Goal: Task Accomplishment & Management: Complete application form

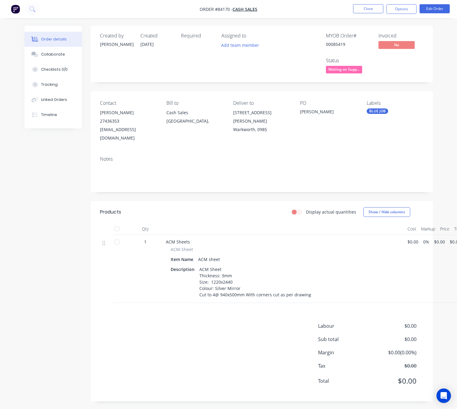
scroll to position [7, 8]
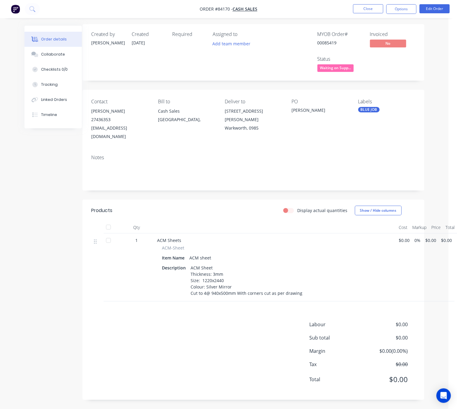
click at [154, 340] on div "Labour $0.00 Sub total $0.00 Margin $0.00 ( 0.00 %) Tax $0.00 Total $0.00" at bounding box center [253, 356] width 324 height 70
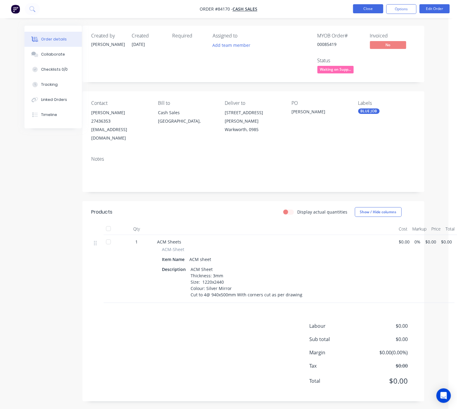
click at [373, 10] on button "Close" at bounding box center [368, 8] width 30 height 9
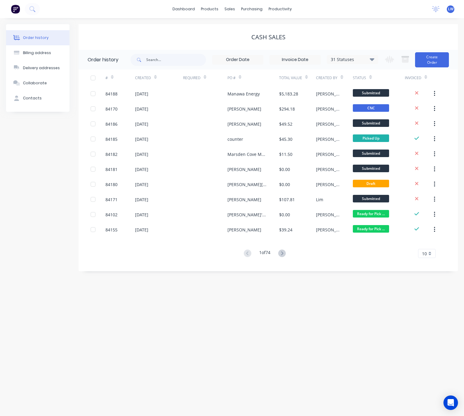
click at [361, 8] on div "dashboard products sales purchasing productivity dashboard products Product Cat…" at bounding box center [232, 9] width 464 height 18
click at [432, 61] on button "Create Order" at bounding box center [432, 59] width 34 height 15
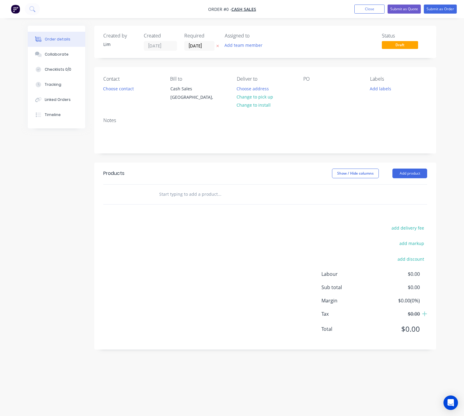
click at [216, 47] on icon at bounding box center [217, 46] width 3 height 4
click at [123, 88] on button "Choose contact" at bounding box center [118, 88] width 37 height 8
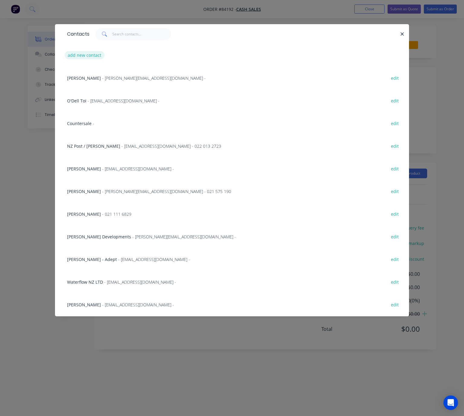
click at [98, 56] on button "add new contact" at bounding box center [85, 55] width 40 height 8
select select "NZ"
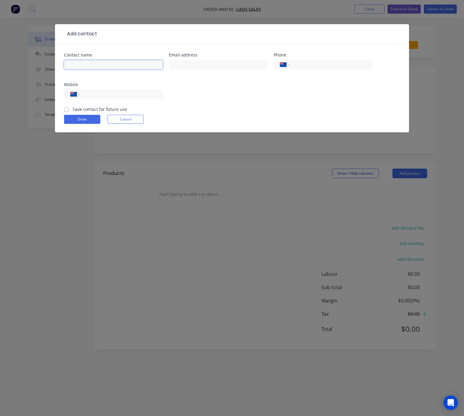
click at [113, 62] on input "text" at bounding box center [113, 64] width 99 height 9
click at [129, 115] on form "Contact name Email address Phone International Afghanistan Åland Islands Albani…" at bounding box center [232, 92] width 336 height 79
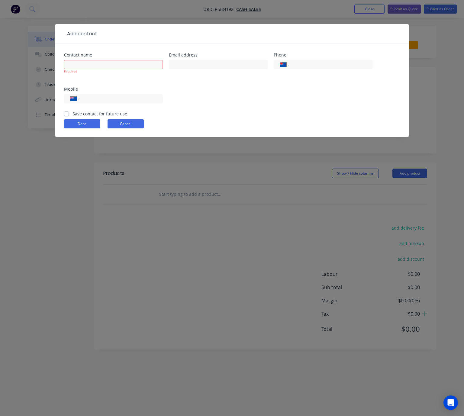
click at [129, 124] on button "Cancel" at bounding box center [125, 123] width 36 height 9
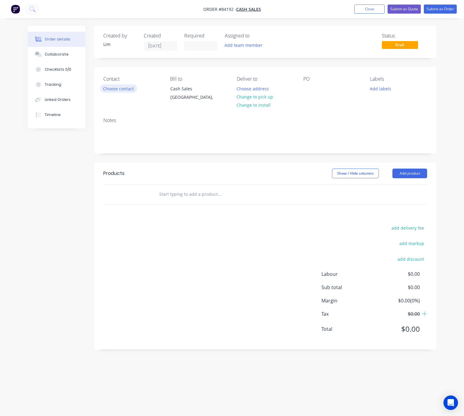
click at [125, 90] on button "Choose contact" at bounding box center [118, 88] width 37 height 8
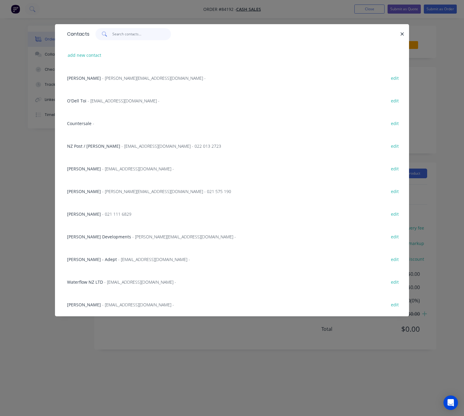
click at [129, 33] on input "text" at bounding box center [141, 34] width 59 height 12
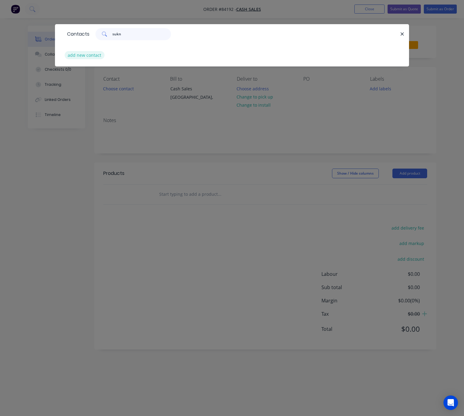
type input "sukn"
click at [91, 56] on button "add new contact" at bounding box center [85, 55] width 40 height 8
select select "NZ"
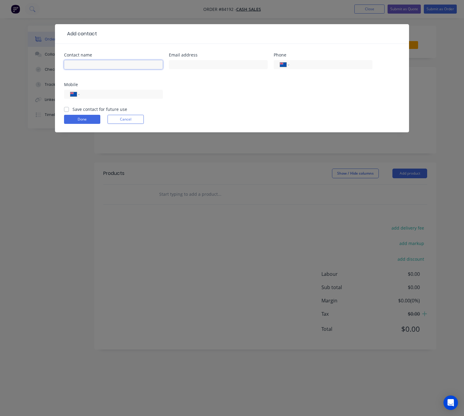
click at [79, 65] on input "text" at bounding box center [113, 64] width 99 height 9
drag, startPoint x: 85, startPoint y: 64, endPoint x: 63, endPoint y: 63, distance: 21.7
click at [65, 64] on input "Suknjerk Singh" at bounding box center [113, 64] width 99 height 9
type input "Sukni Singh"
click at [203, 65] on input "text" at bounding box center [218, 64] width 99 height 9
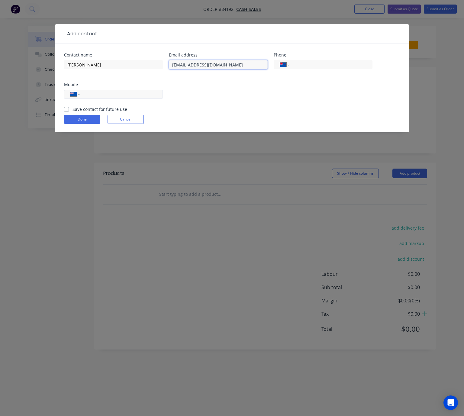
type input "tejarenovations@gmail.com"
click at [138, 93] on input "tel" at bounding box center [120, 94] width 72 height 7
type input "0210 227 5806"
click at [72, 109] on label "Save contact for future use" at bounding box center [99, 109] width 55 height 6
click at [66, 109] on input "Save contact for future use" at bounding box center [66, 109] width 5 height 6
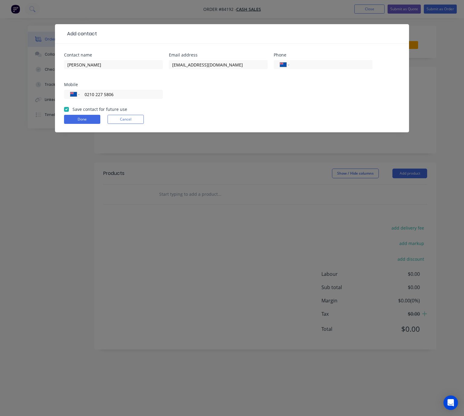
checkbox input "true"
click at [86, 123] on button "Done" at bounding box center [82, 119] width 36 height 9
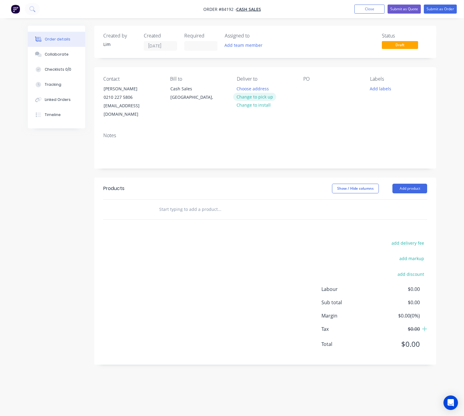
click at [267, 98] on button "Change to pick up" at bounding box center [254, 97] width 43 height 8
click at [310, 87] on div at bounding box center [308, 88] width 10 height 9
click at [386, 89] on button "Add labels" at bounding box center [380, 88] width 28 height 8
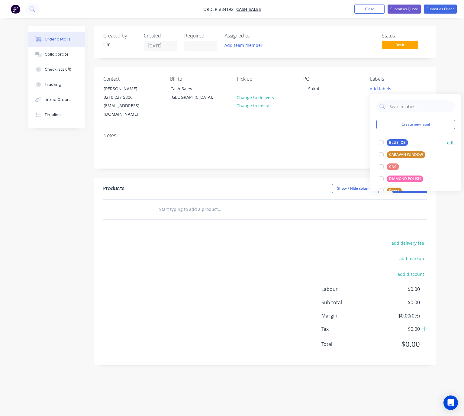
click at [403, 142] on div "BLUE JOB" at bounding box center [396, 142] width 21 height 7
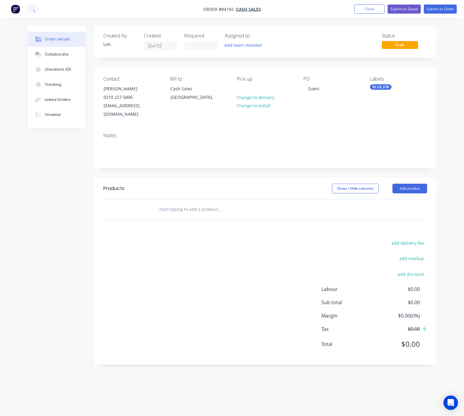
click at [321, 163] on div "Created by Lim Created 27/08/25 Required Assigned to Add team member Status Dra…" at bounding box center [265, 195] width 342 height 339
click at [379, 91] on div "Labels BLUE JOB" at bounding box center [398, 97] width 57 height 43
click at [380, 87] on div "BLUE JOB" at bounding box center [380, 86] width 21 height 5
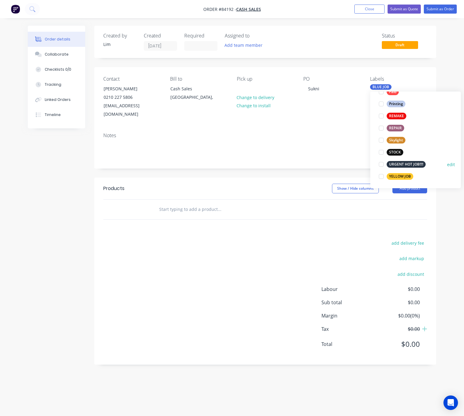
scroll to position [229, 0]
click at [410, 162] on div "URGENT HOT JOB!!!!" at bounding box center [405, 164] width 39 height 7
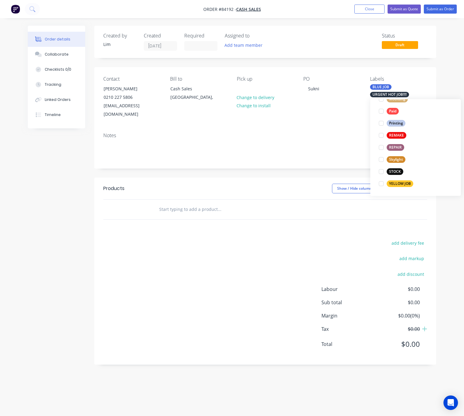
scroll to position [0, 0]
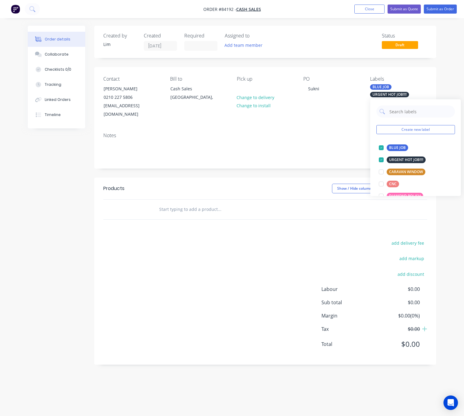
click at [307, 160] on div "Notes" at bounding box center [265, 148] width 342 height 40
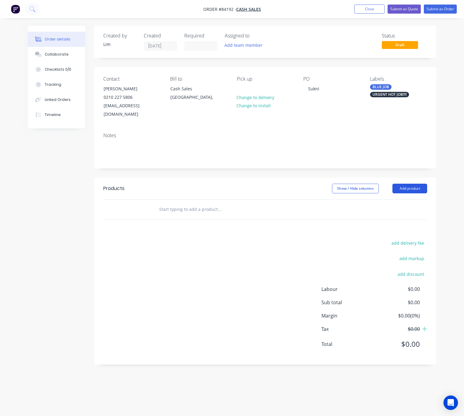
click at [408, 184] on button "Add product" at bounding box center [409, 189] width 35 height 10
click at [250, 169] on div "Created by Lim Created 27/08/25 Required Assigned to Add team member Status Dra…" at bounding box center [265, 195] width 342 height 339
click at [183, 204] on input "text" at bounding box center [219, 209] width 121 height 12
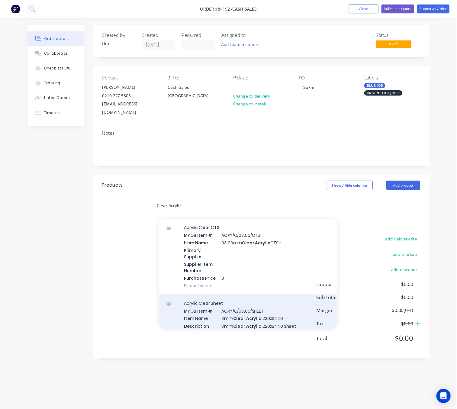
scroll to position [634, 0]
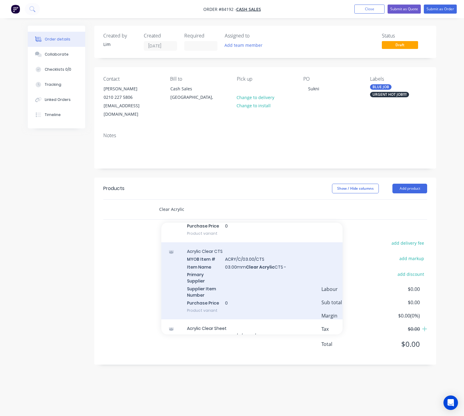
type input "Clear Acrylic"
click at [278, 267] on div "Acrylic Clear CTS MYOB Item # ACRY/C/03.00/CTS Item Name 03.00mm Clear Acrylic …" at bounding box center [251, 280] width 181 height 77
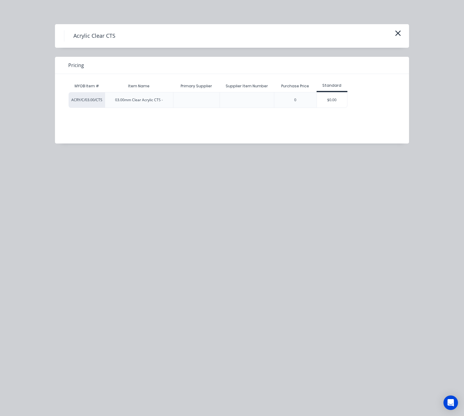
click at [334, 101] on div "$0.00" at bounding box center [332, 99] width 30 height 15
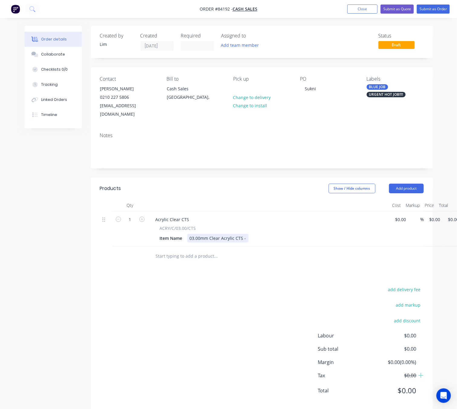
click at [247, 234] on div "Item Name 03.00mm Clear Acrylic CTS -" at bounding box center [267, 238] width 221 height 9
click at [262, 286] on div "add delivery fee add markup add discount Labour $0.00 Sub total $0.00 Margin $0…" at bounding box center [262, 343] width 324 height 117
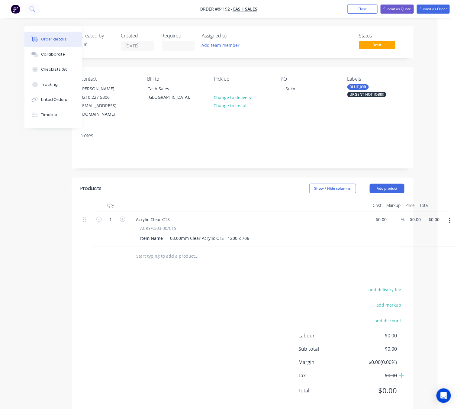
click at [449, 217] on icon "button" at bounding box center [450, 220] width 2 height 7
click at [428, 244] on div "Duplicate" at bounding box center [428, 248] width 46 height 9
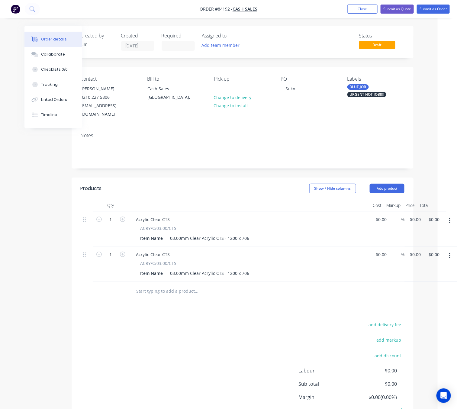
click at [450, 250] on button "button" at bounding box center [449, 255] width 14 height 11
drag, startPoint x: 446, startPoint y: 278, endPoint x: 422, endPoint y: 287, distance: 26.1
click at [446, 279] on div "Duplicate" at bounding box center [428, 283] width 46 height 9
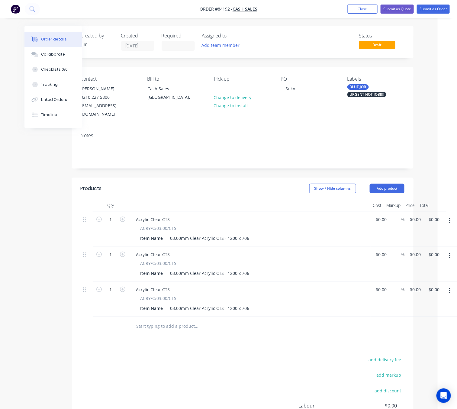
click at [447, 285] on button "button" at bounding box center [449, 290] width 14 height 11
click at [436, 314] on div "Duplicate" at bounding box center [428, 318] width 46 height 9
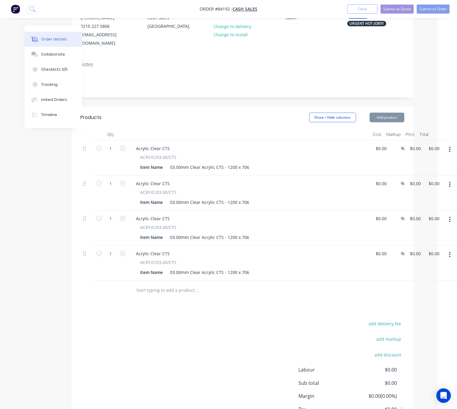
scroll to position [109, 19]
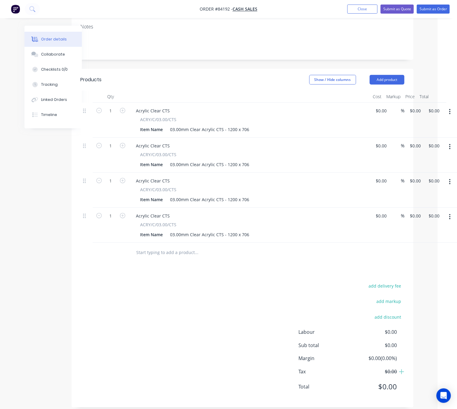
click at [449, 213] on icon "button" at bounding box center [450, 216] width 2 height 7
click at [439, 240] on div "Duplicate" at bounding box center [428, 244] width 46 height 9
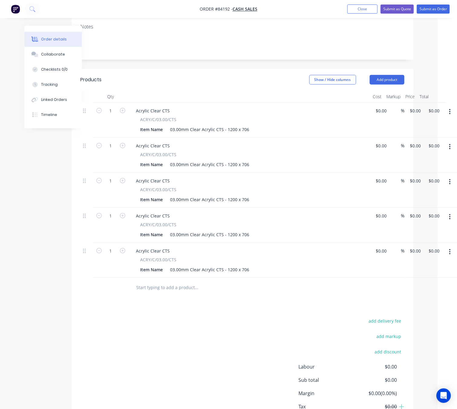
click at [449, 248] on icon "button" at bounding box center [450, 251] width 2 height 7
click at [443, 275] on div "Duplicate" at bounding box center [428, 279] width 46 height 9
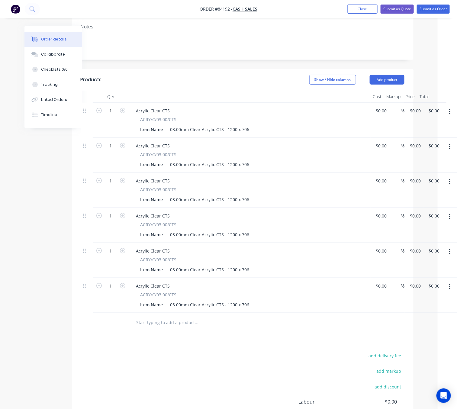
click at [449, 283] on icon "button" at bounding box center [450, 286] width 2 height 7
click at [441, 310] on div "Duplicate" at bounding box center [428, 314] width 46 height 9
click at [448, 316] on button "button" at bounding box center [449, 321] width 14 height 11
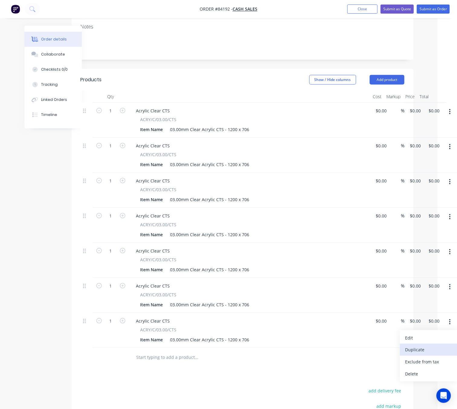
click at [432, 345] on div "Duplicate" at bounding box center [428, 349] width 46 height 9
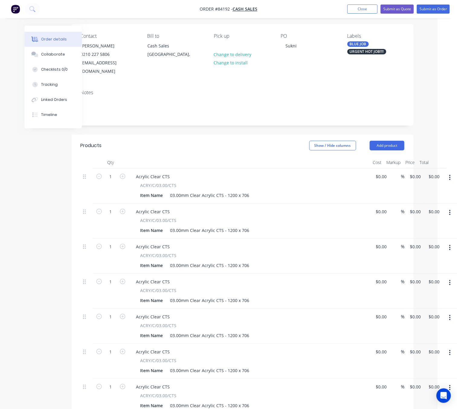
scroll to position [91, 19]
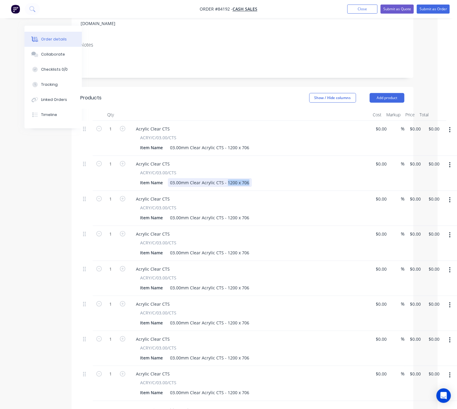
drag, startPoint x: 246, startPoint y: 176, endPoint x: 226, endPoint y: 176, distance: 19.9
click at [226, 178] on div "03.00mm Clear Acrylic CTS - 1200 x 706" at bounding box center [210, 182] width 84 height 9
drag, startPoint x: 248, startPoint y: 209, endPoint x: 240, endPoint y: 209, distance: 7.8
click at [240, 213] on div "03.00mm Clear Acrylic CTS - 1200 x 706" at bounding box center [210, 217] width 84 height 9
drag, startPoint x: 246, startPoint y: 245, endPoint x: 241, endPoint y: 245, distance: 5.4
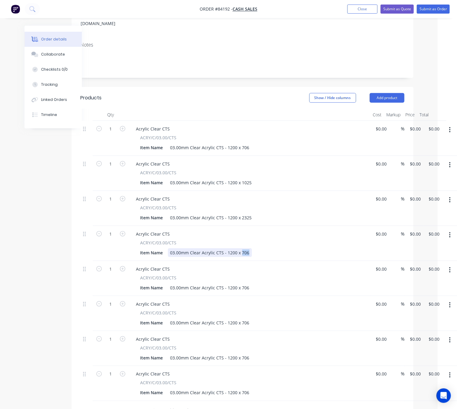
click at [241, 248] on div "03.00mm Clear Acrylic CTS - 1200 x 706" at bounding box center [210, 252] width 84 height 9
drag, startPoint x: 247, startPoint y: 280, endPoint x: 241, endPoint y: 278, distance: 5.9
click at [241, 283] on div "03.00mm Clear Acrylic CTS - 1200 x 706" at bounding box center [210, 287] width 84 height 9
click at [250, 283] on div "Item Name 03.00mm Clear Acrylic CTS - 1200 x 706" at bounding box center [248, 287] width 221 height 9
drag, startPoint x: 248, startPoint y: 281, endPoint x: 227, endPoint y: 280, distance: 20.8
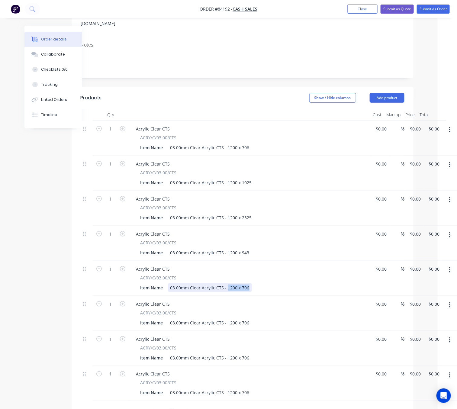
click at [227, 283] on div "03.00mm Clear Acrylic CTS - 1200 x 706" at bounding box center [210, 287] width 84 height 9
drag, startPoint x: 235, startPoint y: 245, endPoint x: 228, endPoint y: 245, distance: 6.3
click at [228, 248] on div "03.00mm Clear Acrylic CTS - 1200 x 943" at bounding box center [210, 252] width 84 height 9
drag, startPoint x: 247, startPoint y: 279, endPoint x: 227, endPoint y: 281, distance: 19.4
click at [227, 283] on div "03.00mm Clear Acrylic CTS - 1200 x 706" at bounding box center [210, 287] width 84 height 9
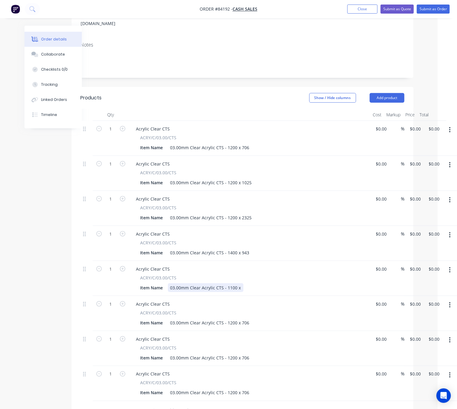
drag, startPoint x: 271, startPoint y: 283, endPoint x: 240, endPoint y: 281, distance: 30.9
click at [239, 283] on div "03.00mm Clear Acrylic CTS - 1100 x" at bounding box center [205, 287] width 75 height 9
drag, startPoint x: 247, startPoint y: 315, endPoint x: 228, endPoint y: 314, distance: 19.0
click at [228, 318] on div "03.00mm Clear Acrylic CTS - 1200 x 706" at bounding box center [210, 322] width 84 height 9
click at [236, 318] on div "03.00mm Clear Acrylic CTS - 1200 x 706" at bounding box center [210, 322] width 84 height 9
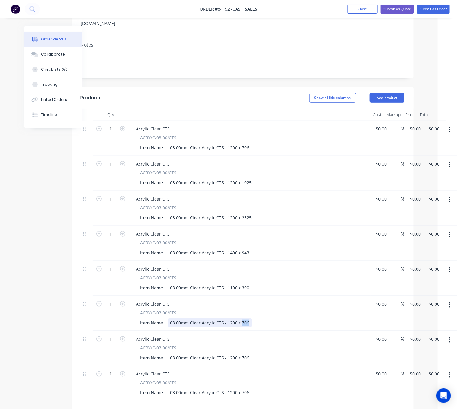
drag, startPoint x: 246, startPoint y: 314, endPoint x: 240, endPoint y: 314, distance: 6.0
click at [240, 318] on div "03.00mm Clear Acrylic CTS - 1200 x 706" at bounding box center [210, 322] width 84 height 9
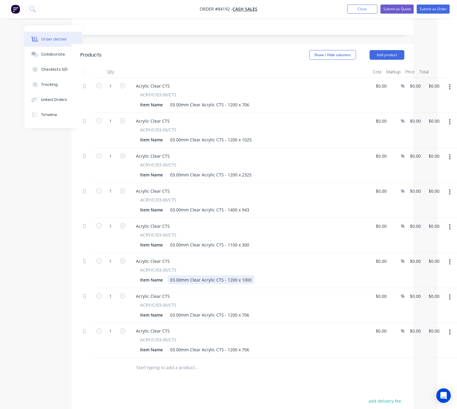
scroll to position [136, 19]
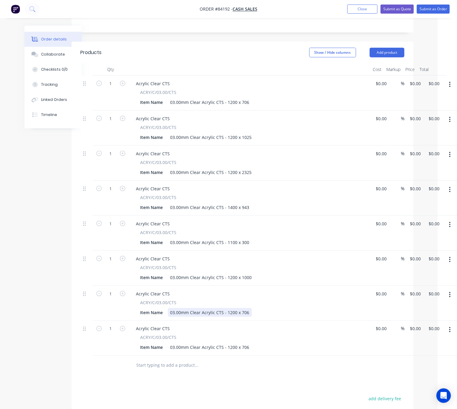
drag, startPoint x: 244, startPoint y: 305, endPoint x: 251, endPoint y: 302, distance: 7.2
drag, startPoint x: 251, startPoint y: 302, endPoint x: 235, endPoint y: 305, distance: 15.9
click at [235, 308] on div "03.00mm Clear Acrylic CTS - 1200 x 706" at bounding box center [210, 312] width 84 height 9
drag, startPoint x: 246, startPoint y: 304, endPoint x: 240, endPoint y: 303, distance: 6.4
click at [240, 308] on div "03.00mm Clear Acrylic CTS - 1200 x 706" at bounding box center [210, 312] width 84 height 9
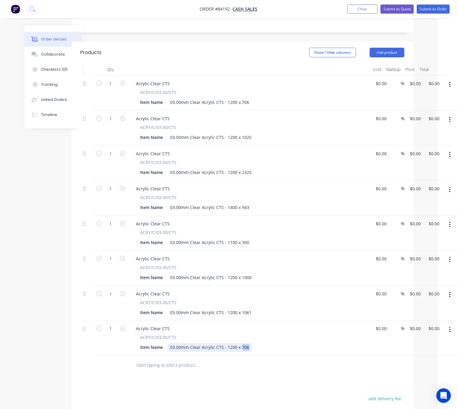
drag, startPoint x: 247, startPoint y: 338, endPoint x: 240, endPoint y: 338, distance: 7.2
click at [240, 343] on div "03.00mm Clear Acrylic CTS - 1200 x 706" at bounding box center [210, 347] width 84 height 9
click at [239, 381] on div "Products Show / Hide columns Add product Qty Cost Markup Price Total 1 Acrylic …" at bounding box center [243, 281] width 342 height 478
click at [412, 79] on input "0" at bounding box center [416, 83] width 14 height 9
type input "$53.14"
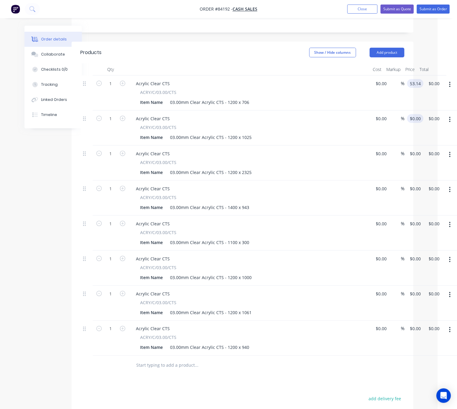
type input "$53.14"
click at [404, 110] on div "1 Acrylic Clear CTS ACRY/C/03.00/CTS Item Name 03.00mm Clear Acrylic CTS - 1200…" at bounding box center [243, 127] width 324 height 35
type input "$77.16"
click at [414, 149] on input "0" at bounding box center [416, 153] width 14 height 9
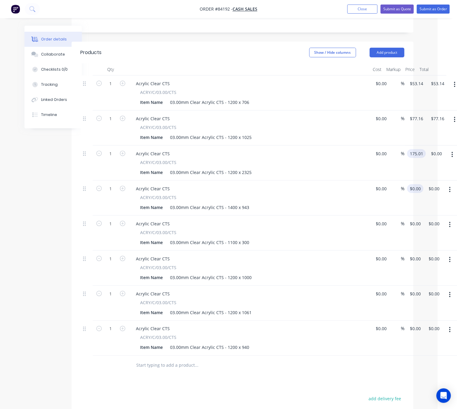
type input "$175.01"
click at [404, 180] on div "1 Acrylic Clear CTS ACRY/C/03.00/CTS Item Name 03.00mm Clear Acrylic CTS - 1400…" at bounding box center [243, 197] width 324 height 35
type input "$82.81"
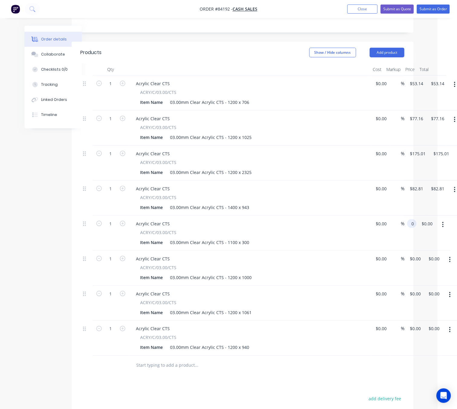
click at [414, 219] on input "0" at bounding box center [412, 223] width 7 height 9
type input "$20.70"
click at [415, 254] on input "0" at bounding box center [416, 258] width 14 height 9
type input "$75.27"
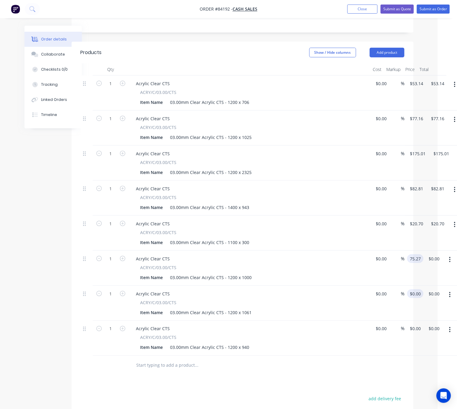
type input "$75.27"
click at [404, 286] on div "1 Acrylic Clear CTS ACRY/C/03.00/CTS Item Name 03.00mm Clear Acrylic CTS - 1200…" at bounding box center [243, 303] width 324 height 35
type input "$79.87"
click at [404, 321] on div "1 Acrylic Clear CTS ACRY/C/03.00/CTS Item Name 03.00mm Clear Acrylic CTS - 1200…" at bounding box center [243, 338] width 324 height 35
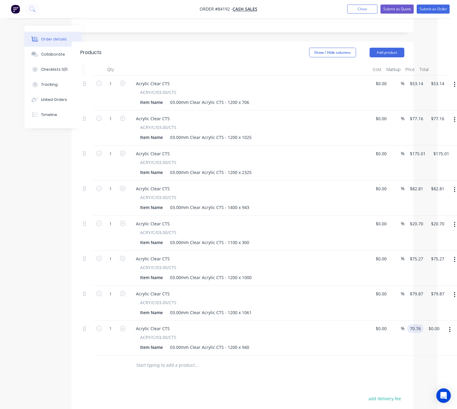
type input "$70.76"
click at [302, 369] on div "Products Show / Hide columns Add product Qty Cost Markup Price Total 1 Acrylic …" at bounding box center [243, 281] width 342 height 478
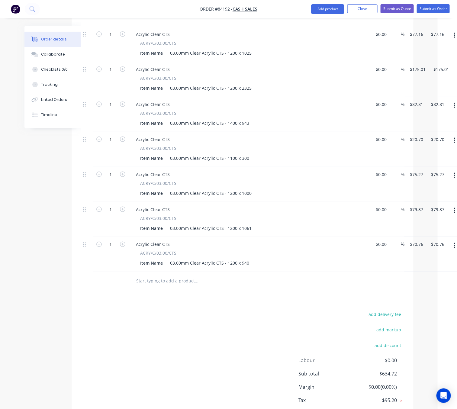
scroll to position [204, 19]
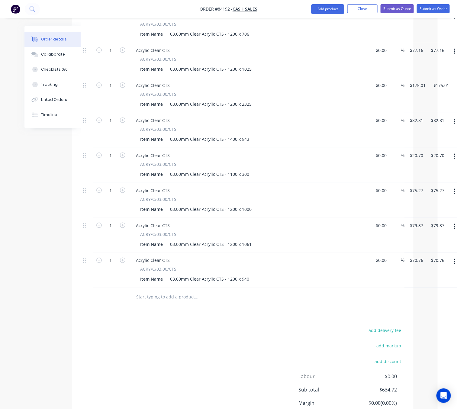
click at [186, 326] on div "add delivery fee add markup add discount Labour $0.00 Sub total $634.72 Margin …" at bounding box center [243, 384] width 324 height 117
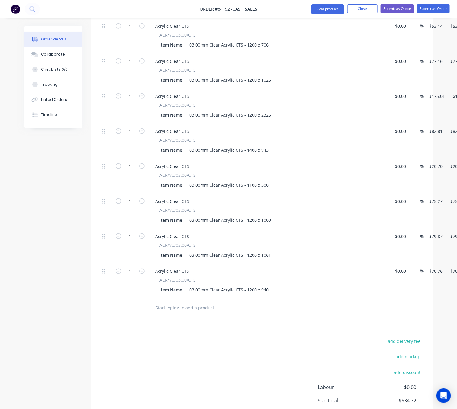
scroll to position [159, 0]
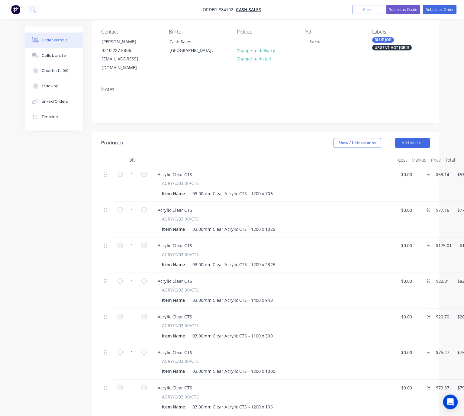
scroll to position [0, 0]
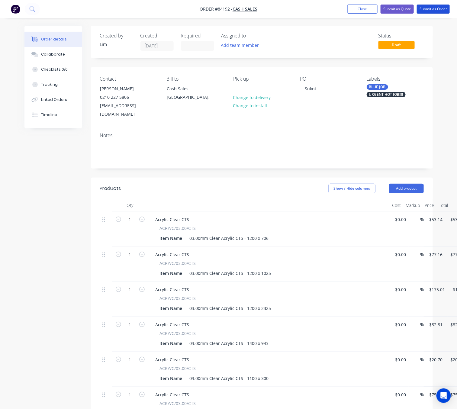
click at [439, 10] on button "Submit as Order" at bounding box center [433, 9] width 33 height 9
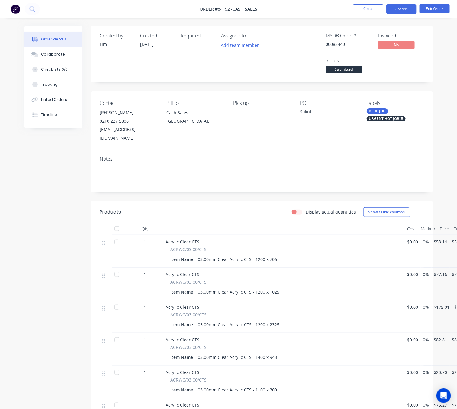
click at [394, 9] on button "Options" at bounding box center [401, 9] width 30 height 10
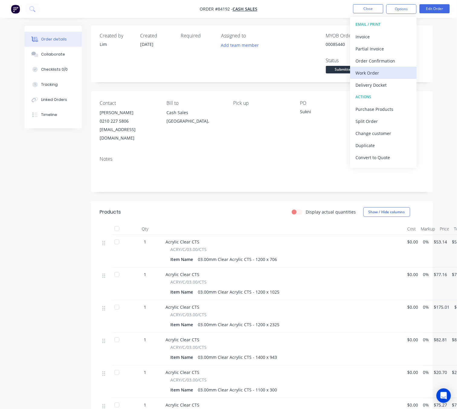
click at [377, 70] on div "Work Order" at bounding box center [383, 73] width 56 height 9
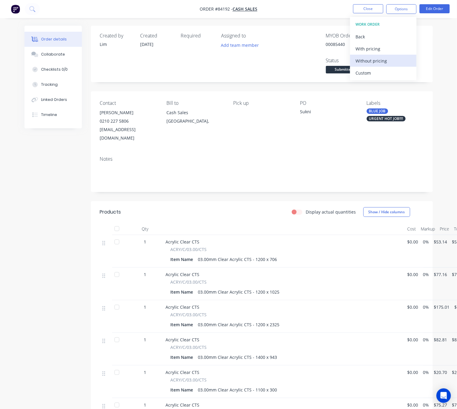
click at [384, 56] on button "Without pricing" at bounding box center [383, 61] width 66 height 12
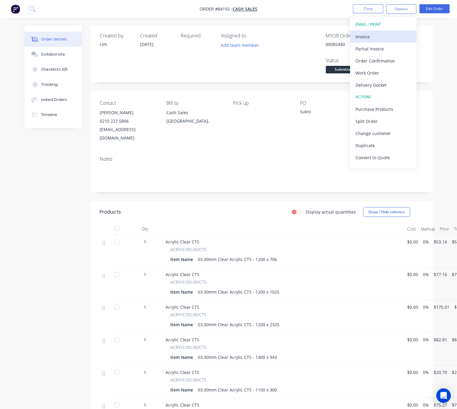
click at [392, 40] on div "Invoice" at bounding box center [383, 36] width 56 height 9
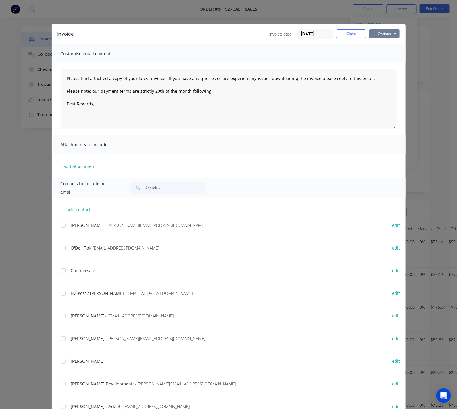
click at [391, 36] on button "Options" at bounding box center [384, 33] width 30 height 9
click at [389, 41] on button "Preview" at bounding box center [388, 45] width 39 height 10
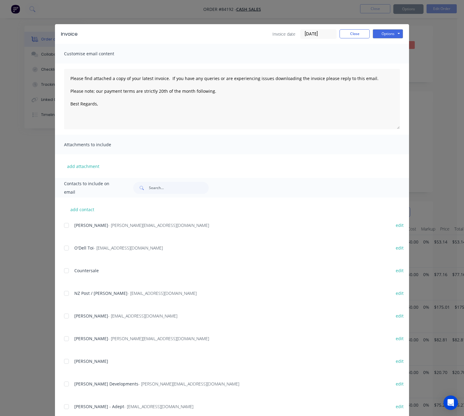
type textarea "Please find attached a copy of your latest invoice. If you have any queries or …"
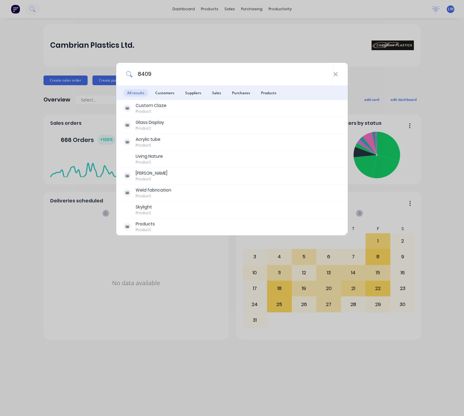
type input "84095"
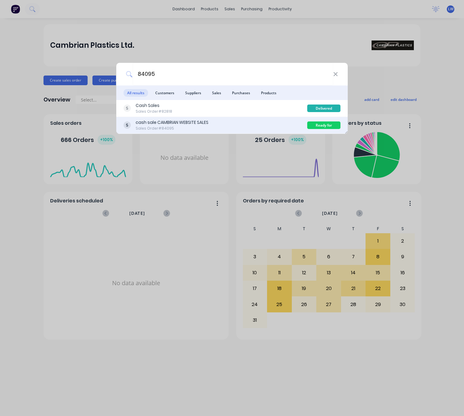
click at [180, 128] on div "Sales Order #84095" at bounding box center [172, 128] width 73 height 5
